Goal: Task Accomplishment & Management: Manage account settings

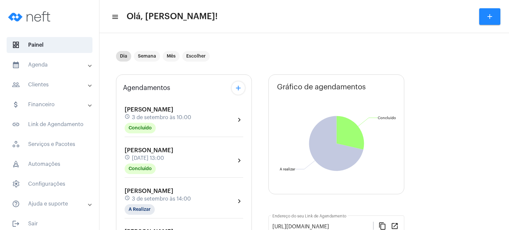
click at [137, 191] on span "[PERSON_NAME]" at bounding box center [149, 191] width 49 height 6
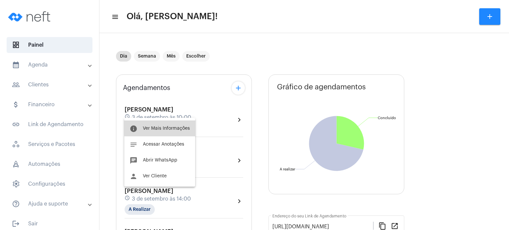
click at [171, 124] on button "info Ver Mais Informações" at bounding box center [159, 129] width 71 height 16
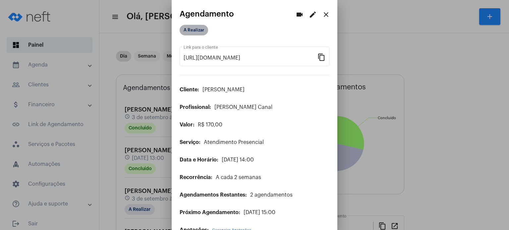
click at [196, 29] on mat-chip "A Realizar" at bounding box center [194, 30] width 29 height 11
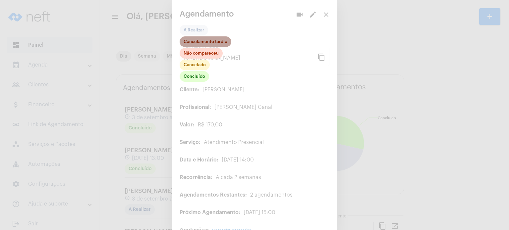
click at [197, 42] on mat-chip "Cancelamento tardio" at bounding box center [206, 41] width 52 height 11
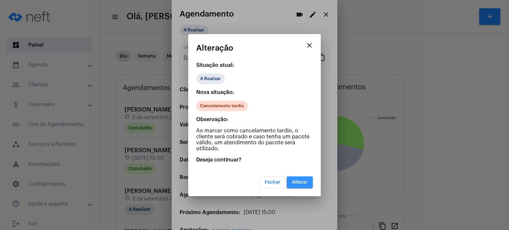
click at [302, 180] on span "Alterar" at bounding box center [300, 182] width 16 height 5
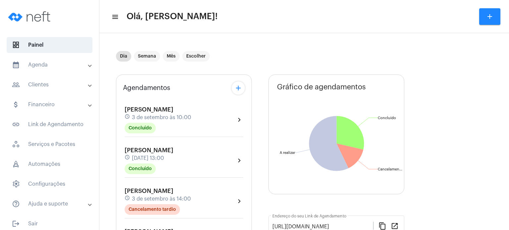
click at [139, 153] on span "[PERSON_NAME]" at bounding box center [149, 151] width 49 height 6
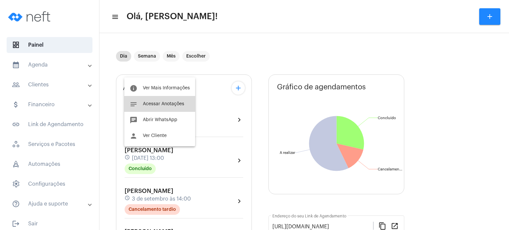
click at [164, 107] on button "notes Acessar Anotações" at bounding box center [159, 104] width 71 height 16
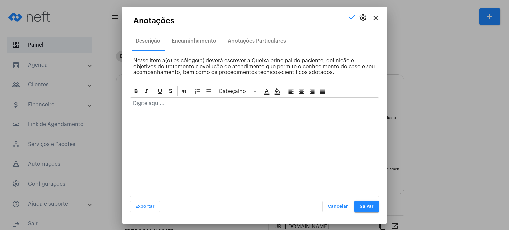
click at [164, 107] on div at bounding box center [254, 105] width 249 height 15
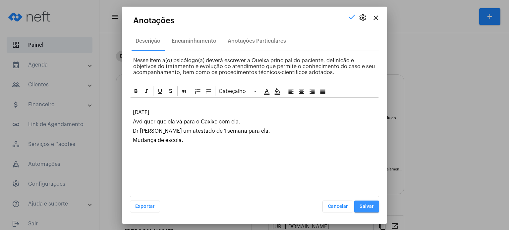
click at [370, 205] on span "Salvar" at bounding box center [367, 207] width 14 height 5
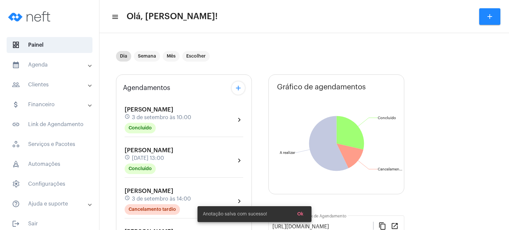
click at [117, 161] on div "Agendamentos add [PERSON_NAME] schedule [DATE] 10:00 Concluído chevron_right [P…" at bounding box center [184, 233] width 136 height 316
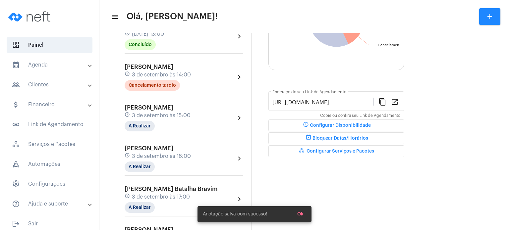
scroll to position [133, 0]
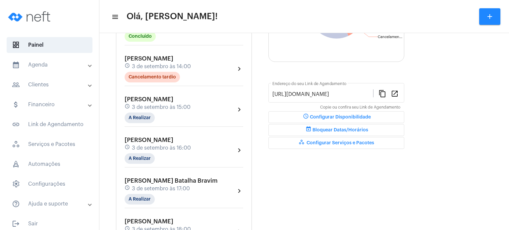
click at [159, 104] on span "3 de setembro às 15:00" at bounding box center [161, 107] width 59 height 6
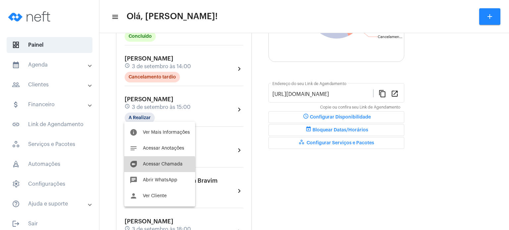
click at [150, 168] on button "duo [PERSON_NAME]" at bounding box center [159, 165] width 71 height 16
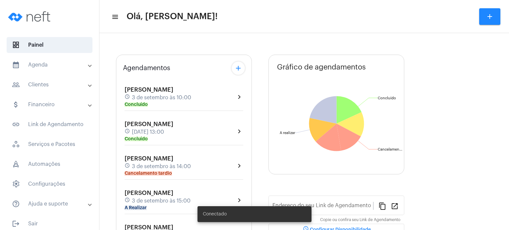
type input "[URL][DOMAIN_NAME]"
click at [44, 67] on mat-panel-title "calendar_month_outlined Agenda" at bounding box center [50, 65] width 77 height 8
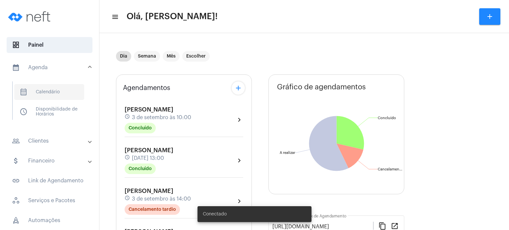
click at [42, 90] on span "calendar_month_outlined Calendário" at bounding box center [49, 92] width 70 height 16
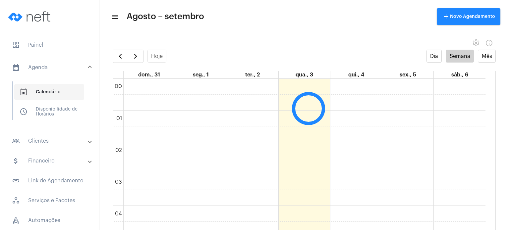
scroll to position [191, 0]
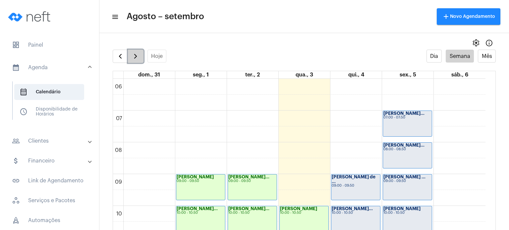
click at [137, 55] on span "button" at bounding box center [136, 56] width 8 height 8
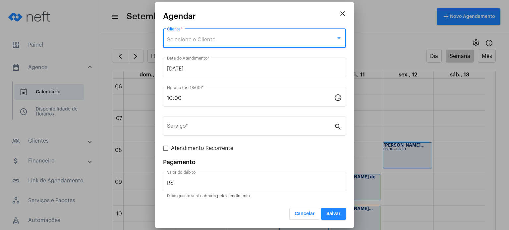
click at [232, 41] on div "Selecione o Cliente" at bounding box center [251, 40] width 169 height 6
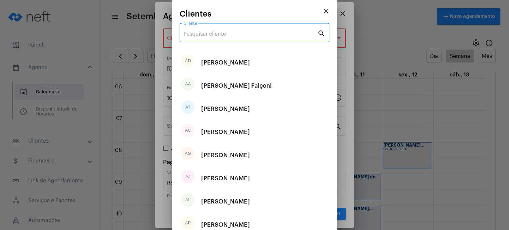
click at [234, 33] on input "Cliente" at bounding box center [251, 34] width 134 height 6
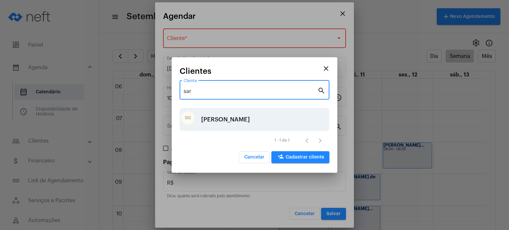
type input "sar"
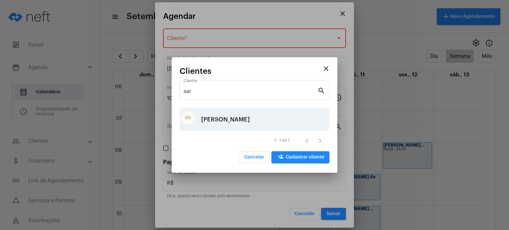
click at [250, 119] on div "Sara Gomes Stabauer Ribeiro" at bounding box center [225, 120] width 49 height 20
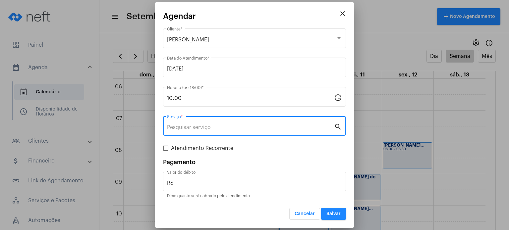
click at [244, 126] on input "Serviço *" at bounding box center [250, 128] width 167 height 6
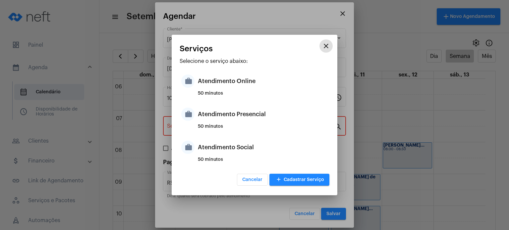
click at [244, 126] on div "50 minutos" at bounding box center [263, 129] width 130 height 10
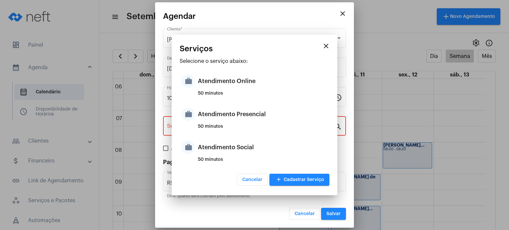
type input "Atendimento Presencial"
type input "R$ 170"
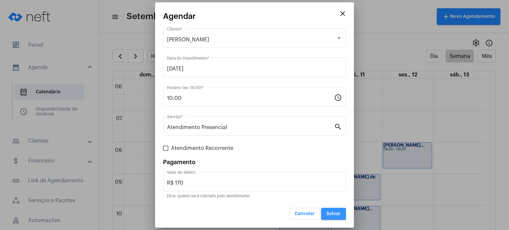
click at [336, 216] on span "Salvar" at bounding box center [334, 214] width 14 height 5
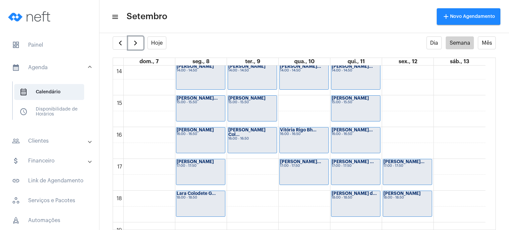
scroll to position [454, 0]
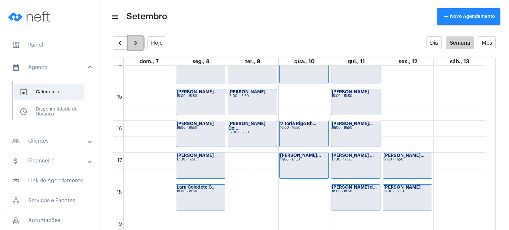
click at [138, 42] on span "button" at bounding box center [136, 43] width 8 height 8
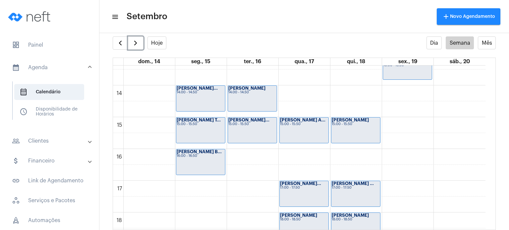
scroll to position [436, 0]
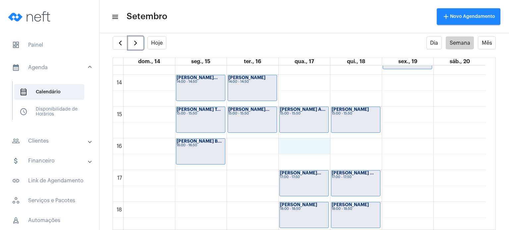
click at [302, 146] on div "00 01 02 03 04 05 06 07 08 09 10 11 12 13 14 15 16 17 18 19 20 21 22 23 Valenti…" at bounding box center [299, 11] width 373 height 764
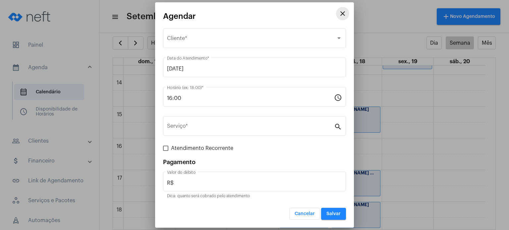
click at [340, 15] on mat-icon "close" at bounding box center [343, 14] width 8 height 8
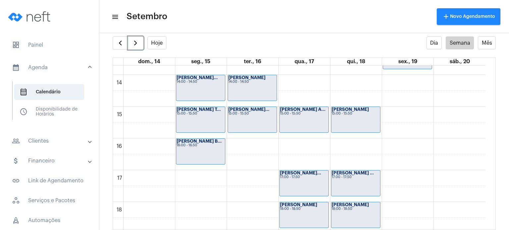
click at [290, 113] on div "15:00 - 15:50" at bounding box center [304, 114] width 48 height 4
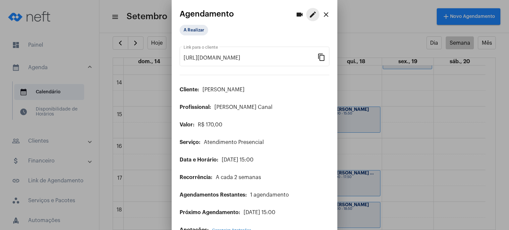
click at [310, 18] on mat-icon "edit" at bounding box center [313, 15] width 8 height 8
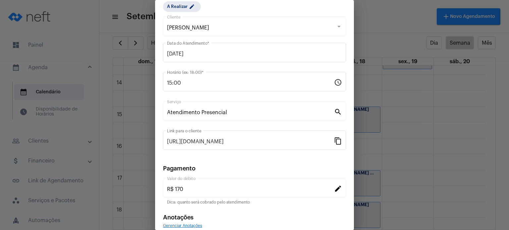
scroll to position [54, 0]
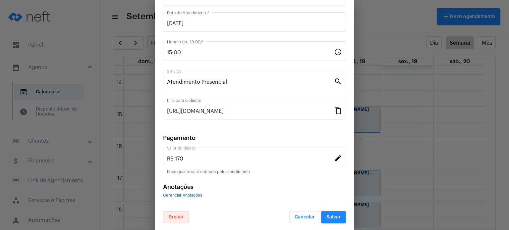
click at [175, 219] on button "Excluir" at bounding box center [176, 218] width 26 height 12
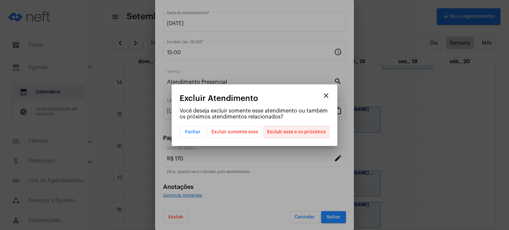
click at [295, 130] on span "Excluir esse e os próximos" at bounding box center [296, 132] width 59 height 11
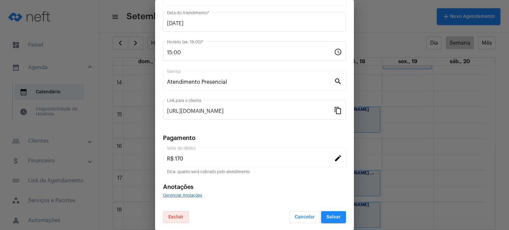
click at [324, 214] on button "Salvar" at bounding box center [333, 218] width 25 height 12
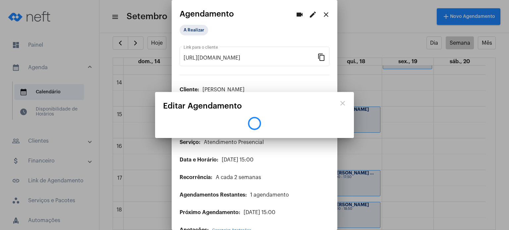
scroll to position [0, 0]
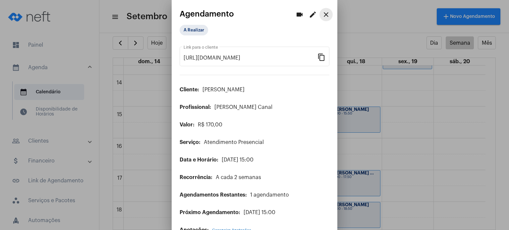
click at [322, 16] on mat-icon "close" at bounding box center [326, 15] width 8 height 8
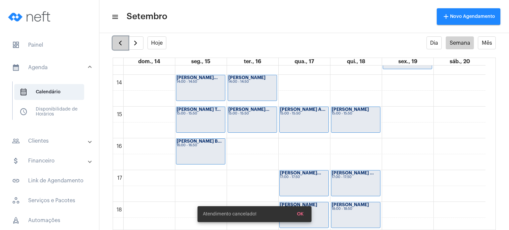
click at [123, 44] on span "button" at bounding box center [120, 43] width 8 height 8
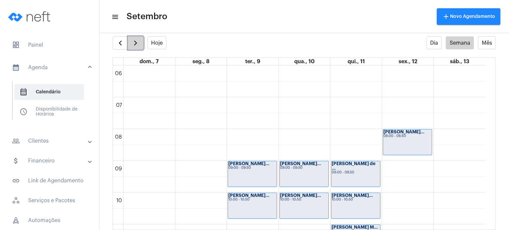
click at [132, 43] on span "button" at bounding box center [136, 43] width 8 height 8
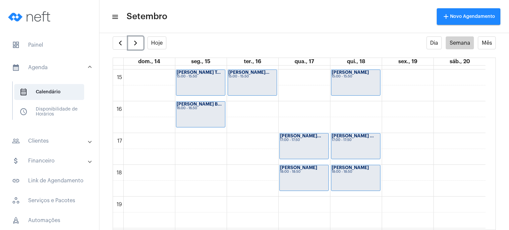
scroll to position [480, 0]
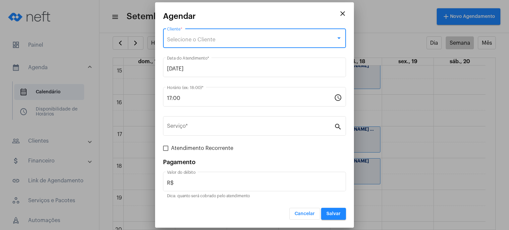
click at [214, 38] on span "Selecione o Cliente" at bounding box center [191, 39] width 48 height 5
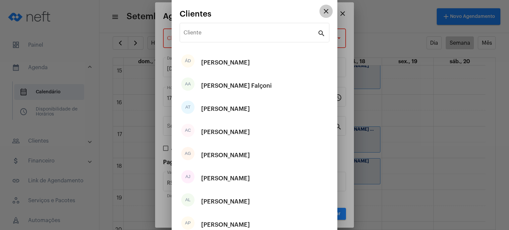
click at [324, 9] on mat-icon "close" at bounding box center [326, 11] width 8 height 8
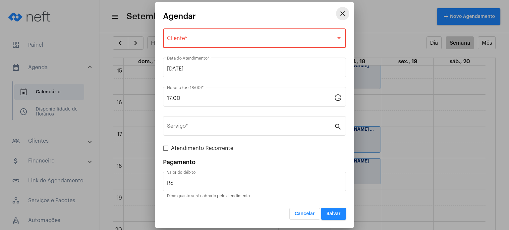
click at [344, 10] on mat-icon "close" at bounding box center [343, 14] width 8 height 8
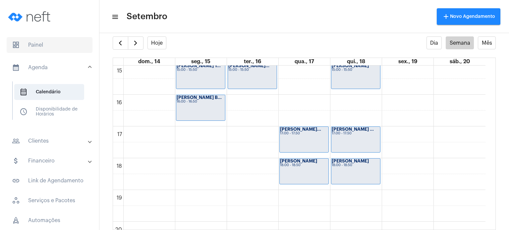
click at [68, 45] on span "dashboard Painel" at bounding box center [50, 45] width 86 height 16
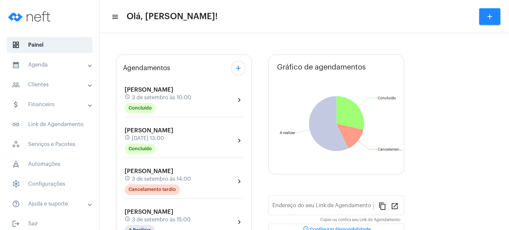
type input "[URL][DOMAIN_NAME]"
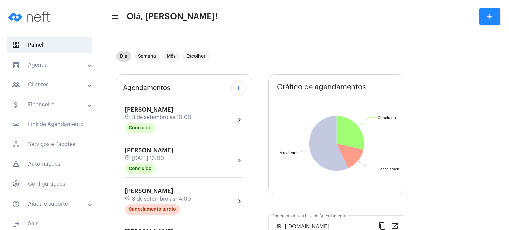
click at [147, 47] on div "Dia Semana Mês Escolher" at bounding box center [259, 56] width 287 height 33
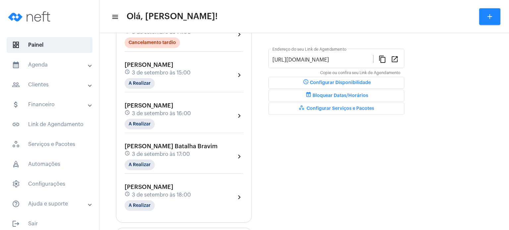
scroll to position [159, 0]
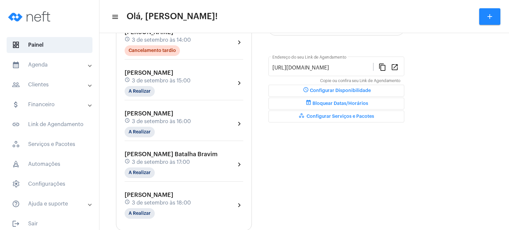
click at [141, 73] on span "[PERSON_NAME]" at bounding box center [149, 73] width 49 height 6
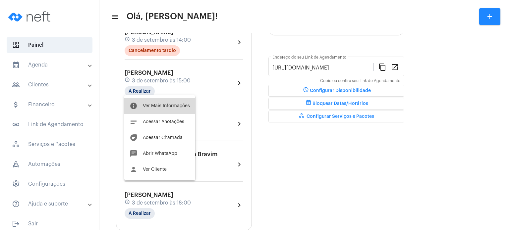
click at [148, 105] on span "Ver Mais Informações" at bounding box center [166, 106] width 47 height 5
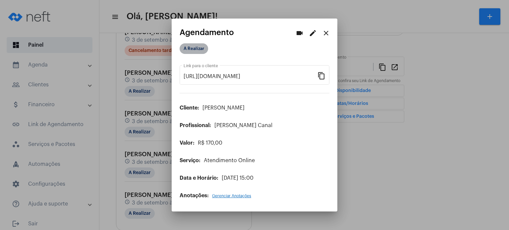
click at [189, 49] on mat-chip "A Realizar" at bounding box center [194, 48] width 29 height 11
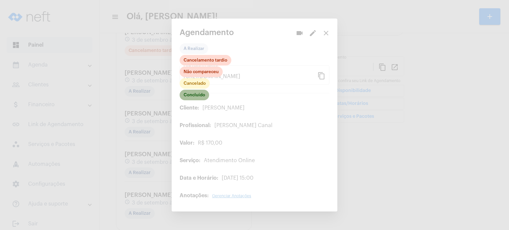
click at [197, 100] on mat-chip "Concluído" at bounding box center [195, 95] width 30 height 11
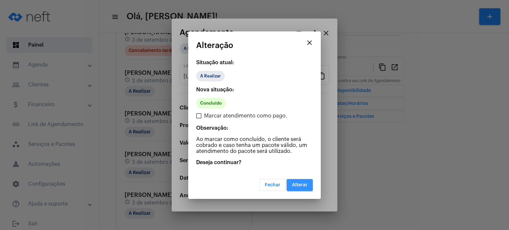
click at [306, 187] on button "Alterar" at bounding box center [300, 185] width 26 height 12
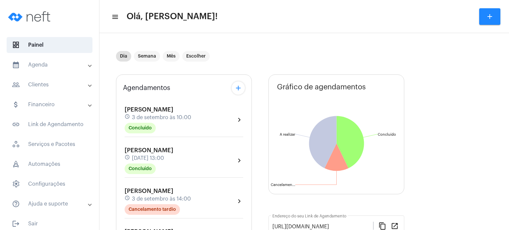
click at [56, 64] on mat-panel-title "calendar_month_outlined Agenda" at bounding box center [50, 65] width 77 height 8
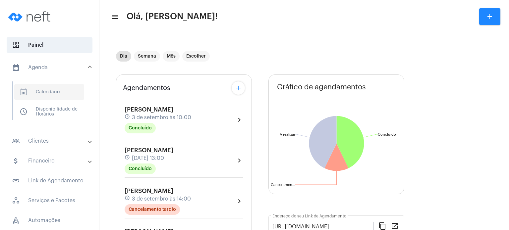
click at [61, 92] on span "calendar_month_outlined Calendário" at bounding box center [49, 92] width 70 height 16
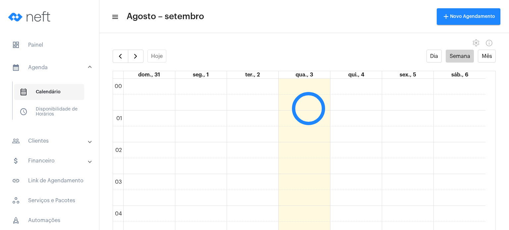
scroll to position [191, 0]
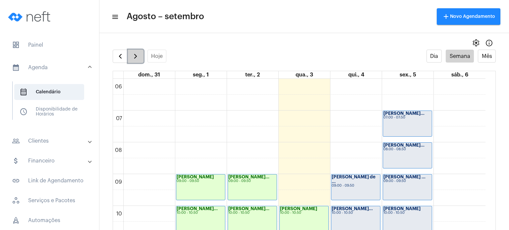
click at [139, 60] on button "button" at bounding box center [136, 56] width 16 height 13
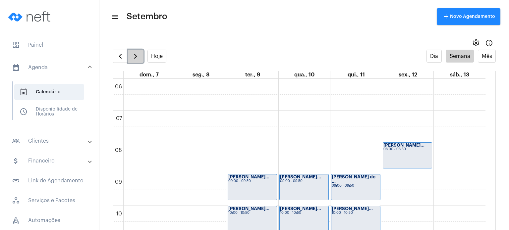
click at [139, 60] on button "button" at bounding box center [136, 56] width 16 height 13
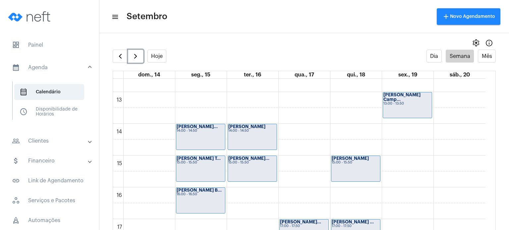
scroll to position [387, 0]
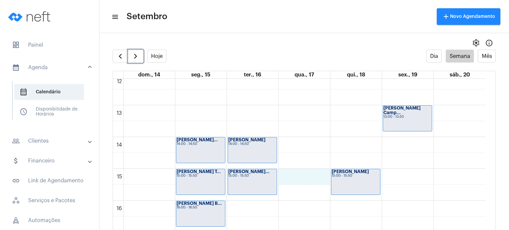
click at [296, 177] on div "00 01 02 03 04 05 06 07 08 09 10 11 12 13 14 15 16 17 18 19 20 21 22 23 Valenti…" at bounding box center [299, 74] width 373 height 764
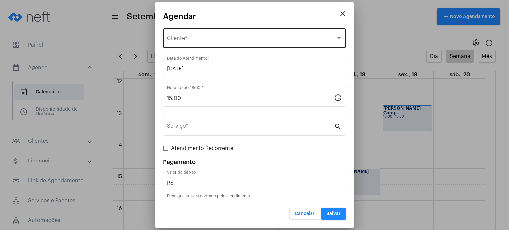
click at [268, 34] on div "Selecione o Cliente Cliente *" at bounding box center [254, 37] width 175 height 21
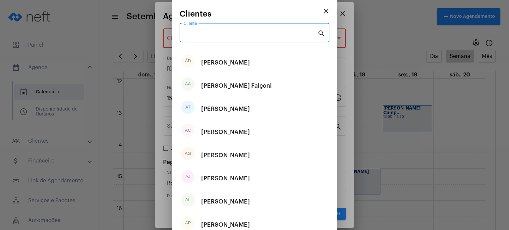
click at [268, 34] on input "Cliente" at bounding box center [251, 34] width 134 height 6
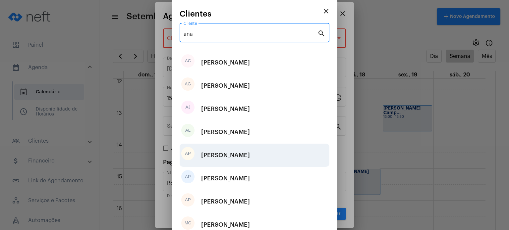
type input "ana"
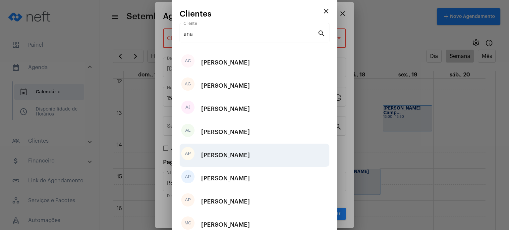
click at [250, 149] on div "[PERSON_NAME]" at bounding box center [225, 156] width 49 height 20
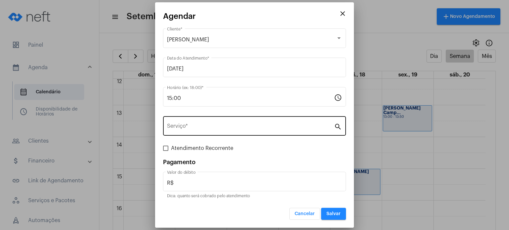
click at [240, 117] on div "Serviço *" at bounding box center [250, 125] width 167 height 21
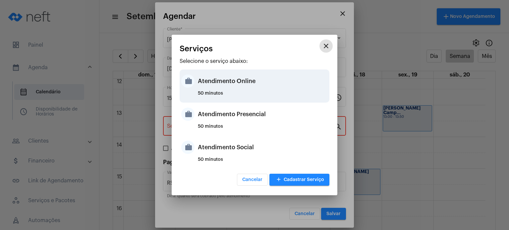
click at [236, 83] on div "Atendimento Online" at bounding box center [263, 81] width 130 height 20
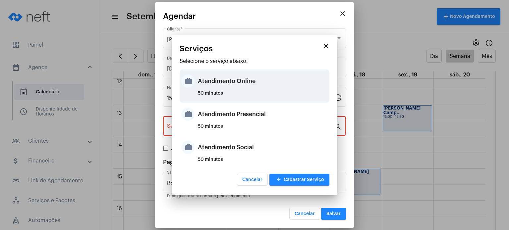
type input "Atendimento Online"
type input "R$ 170"
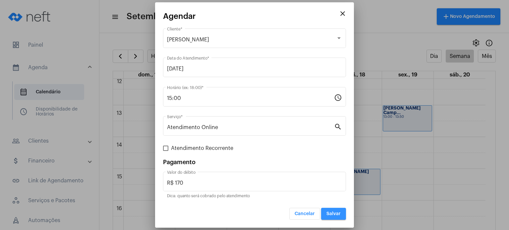
click at [337, 214] on span "Salvar" at bounding box center [334, 214] width 14 height 5
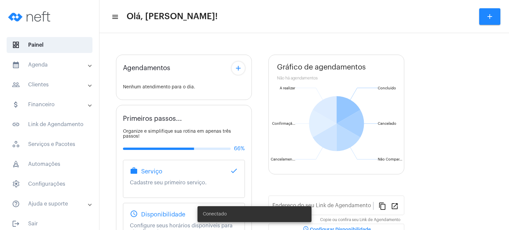
click at [50, 61] on mat-expansion-panel-header "calendar_month_outlined Agenda" at bounding box center [51, 65] width 95 height 16
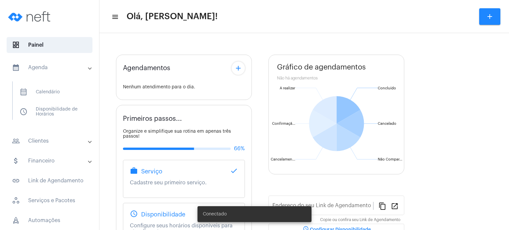
type input "[URL][DOMAIN_NAME]"
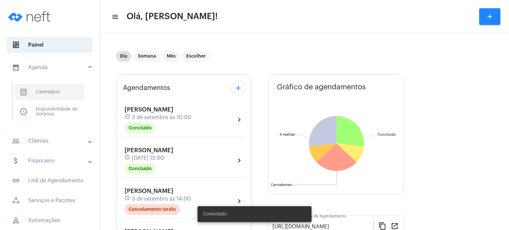
click at [54, 85] on span "calendar_month_outlined Calendário" at bounding box center [49, 92] width 70 height 16
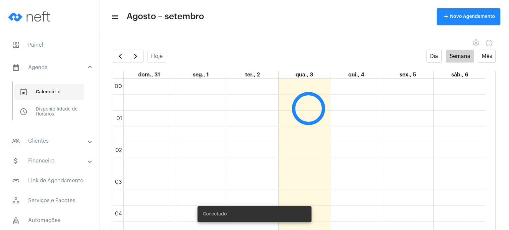
scroll to position [191, 0]
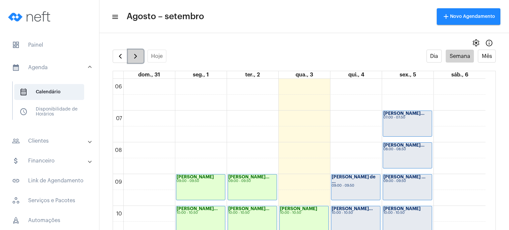
click at [138, 53] on span "button" at bounding box center [136, 56] width 8 height 8
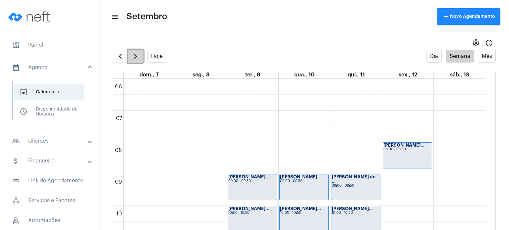
click at [137, 55] on span "button" at bounding box center [136, 56] width 8 height 8
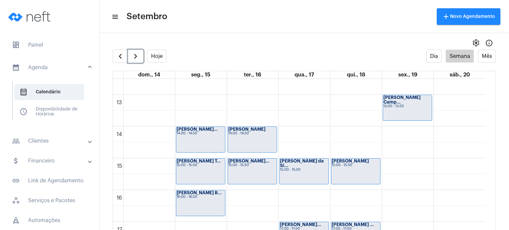
scroll to position [409, 0]
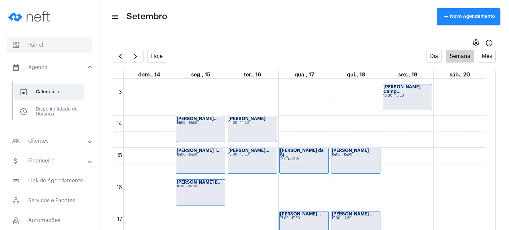
click at [28, 43] on span "dashboard Painel" at bounding box center [50, 45] width 86 height 16
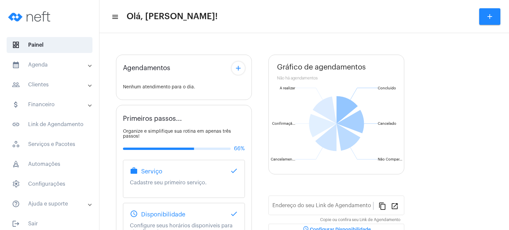
type input "[URL][DOMAIN_NAME]"
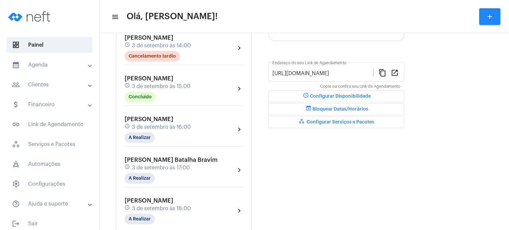
scroll to position [175, 0]
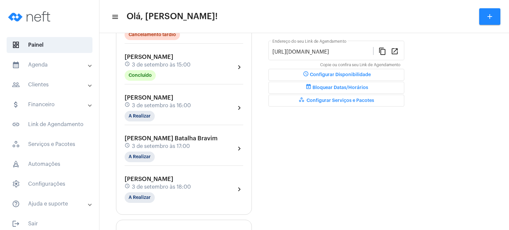
click at [154, 106] on span "3 de setembro às 16:00" at bounding box center [161, 106] width 59 height 6
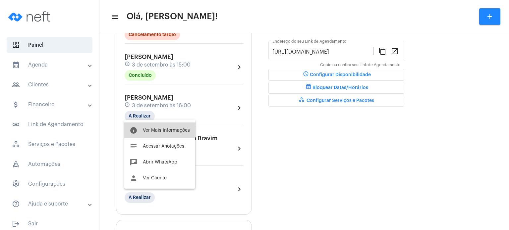
click at [156, 138] on button "info Ver Mais Informações" at bounding box center [159, 131] width 71 height 16
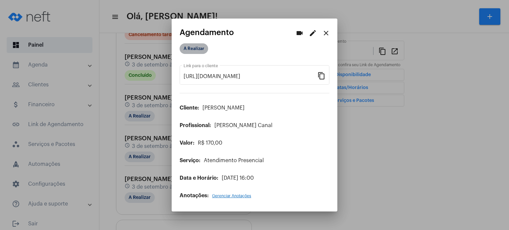
click at [196, 49] on mat-chip "A Realizar" at bounding box center [194, 48] width 29 height 11
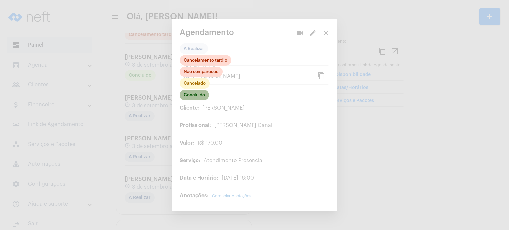
click at [195, 96] on mat-chip "Concluído" at bounding box center [195, 95] width 30 height 11
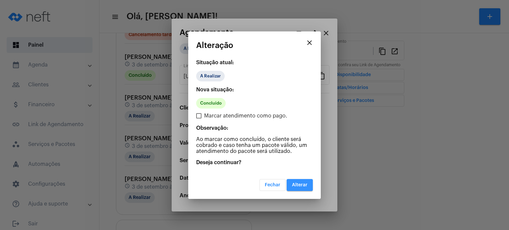
click at [303, 186] on span "Alterar" at bounding box center [300, 185] width 16 height 5
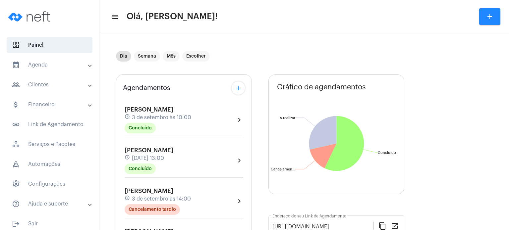
click at [29, 65] on mat-panel-title "calendar_month_outlined Agenda" at bounding box center [50, 65] width 77 height 8
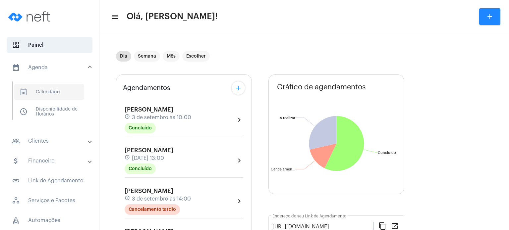
click at [52, 95] on span "calendar_month_outlined Calendário" at bounding box center [49, 92] width 70 height 16
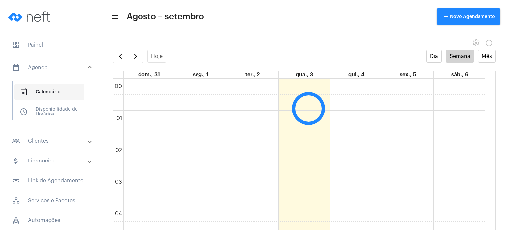
scroll to position [191, 0]
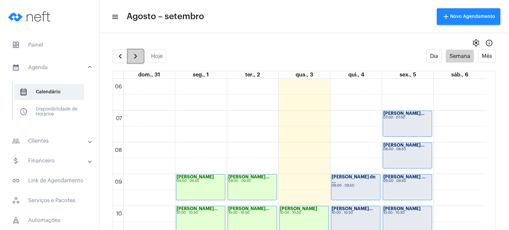
click at [135, 51] on button "button" at bounding box center [136, 56] width 16 height 13
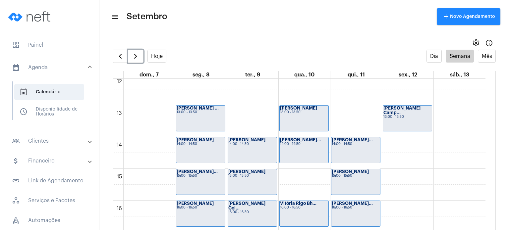
scroll to position [389, 0]
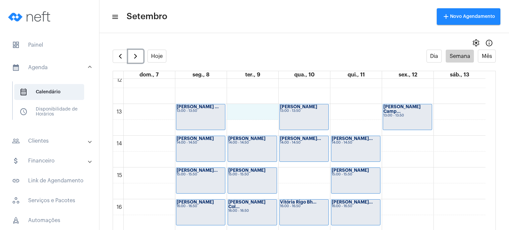
click at [259, 110] on div "00 01 02 03 04 05 06 07 08 09 10 11 12 13 14 15 16 17 18 19 20 21 22 23 Miguel …" at bounding box center [299, 72] width 373 height 764
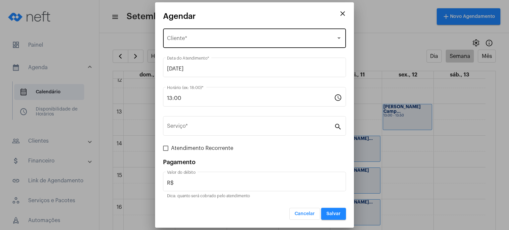
click at [241, 34] on div "Selecione o Cliente Cliente *" at bounding box center [254, 37] width 175 height 21
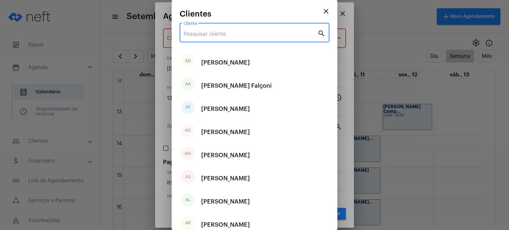
click at [241, 34] on input "Cliente" at bounding box center [251, 34] width 134 height 6
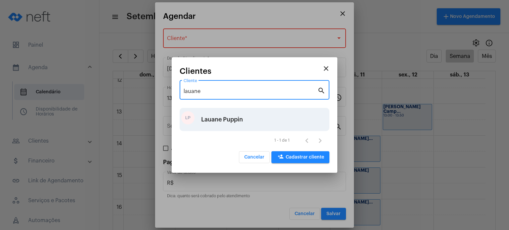
type input "lauane"
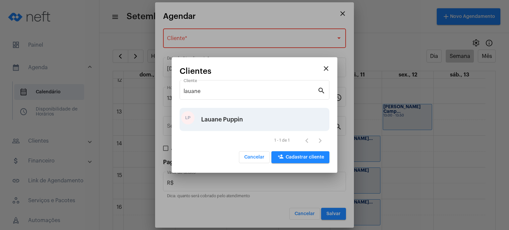
click at [221, 121] on div "Lauane Puppin" at bounding box center [222, 120] width 42 height 20
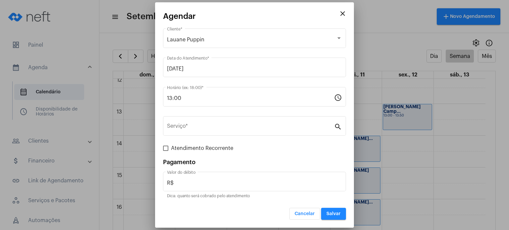
click at [221, 121] on div "Serviço *" at bounding box center [250, 125] width 167 height 21
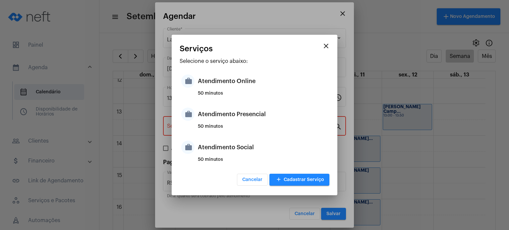
click at [221, 121] on div "Atendimento Presencial" at bounding box center [263, 114] width 130 height 20
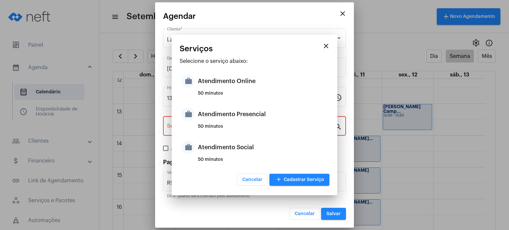
type input "Atendimento Presencial"
type input "R$ 170"
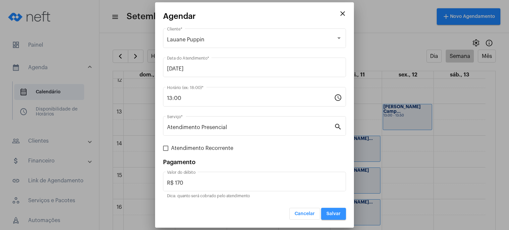
click at [332, 218] on button "Salvar" at bounding box center [333, 214] width 25 height 12
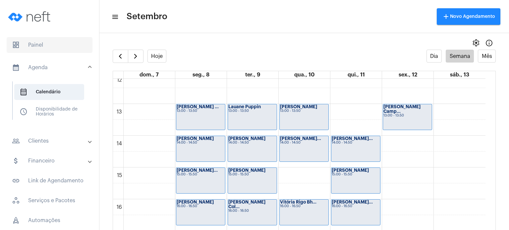
click at [48, 49] on span "dashboard Painel" at bounding box center [50, 45] width 86 height 16
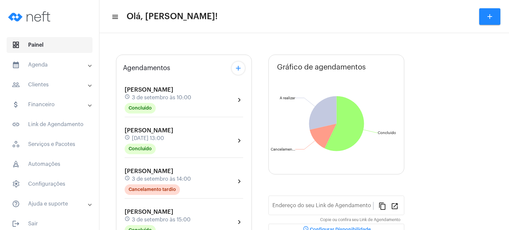
type input "[URL][DOMAIN_NAME]"
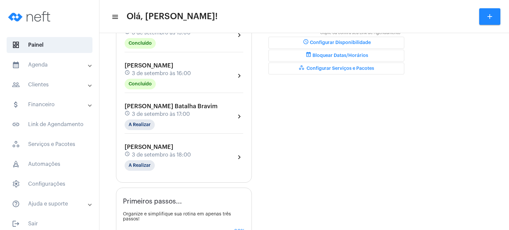
scroll to position [212, 0]
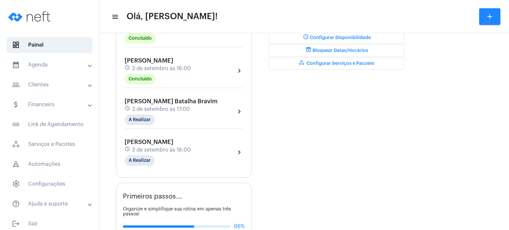
click at [185, 67] on span "3 de setembro às 16:00" at bounding box center [161, 69] width 59 height 6
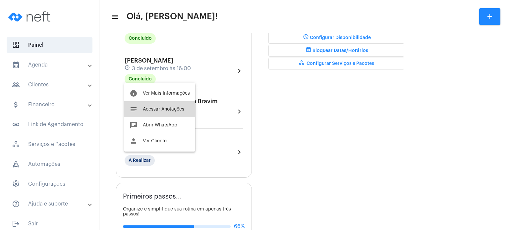
click at [166, 108] on span "Acessar Anotações" at bounding box center [163, 109] width 41 height 5
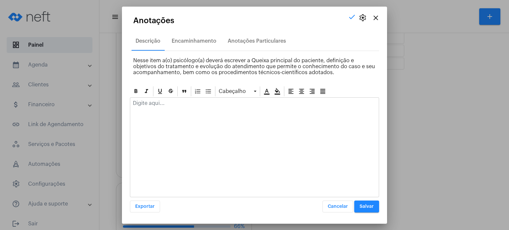
click at [166, 108] on div at bounding box center [254, 105] width 249 height 15
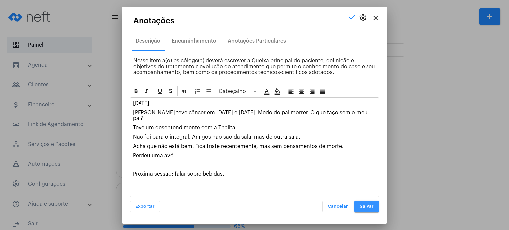
click at [365, 203] on button "Salvar" at bounding box center [366, 207] width 25 height 12
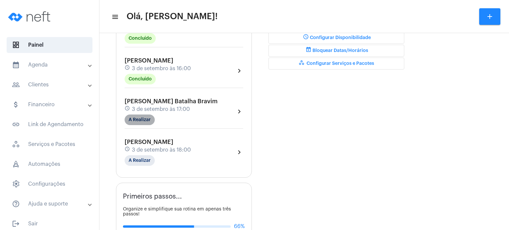
click at [149, 115] on mat-chip "A Realizar" at bounding box center [140, 120] width 30 height 11
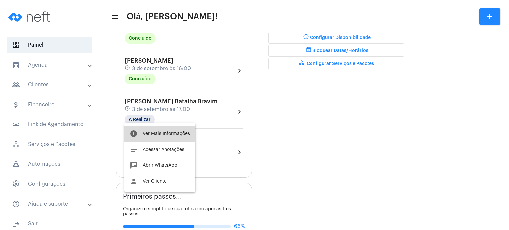
click at [150, 132] on span "Ver Mais Informações" at bounding box center [166, 134] width 47 height 5
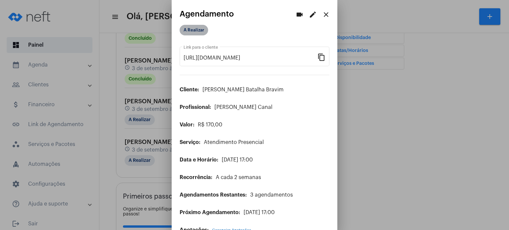
click at [189, 30] on mat-chip "A Realizar" at bounding box center [194, 30] width 29 height 11
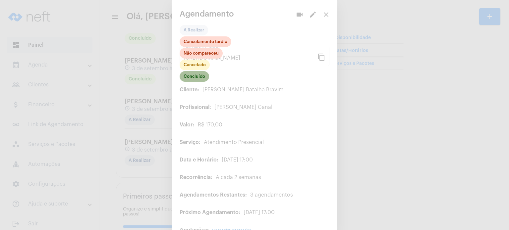
click at [191, 77] on mat-chip "Concluído" at bounding box center [195, 76] width 30 height 11
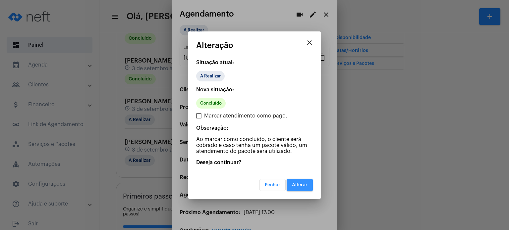
click at [296, 183] on span "Alterar" at bounding box center [300, 185] width 16 height 5
